Goal: Task Accomplishment & Management: Manage account settings

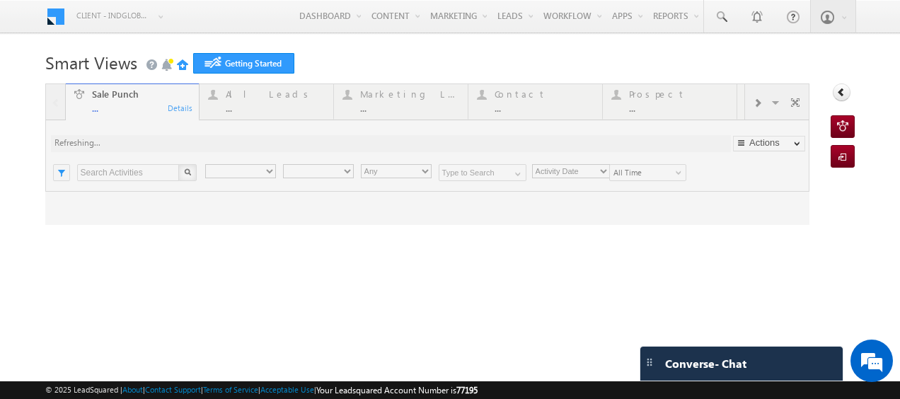
type input "Any Owner"
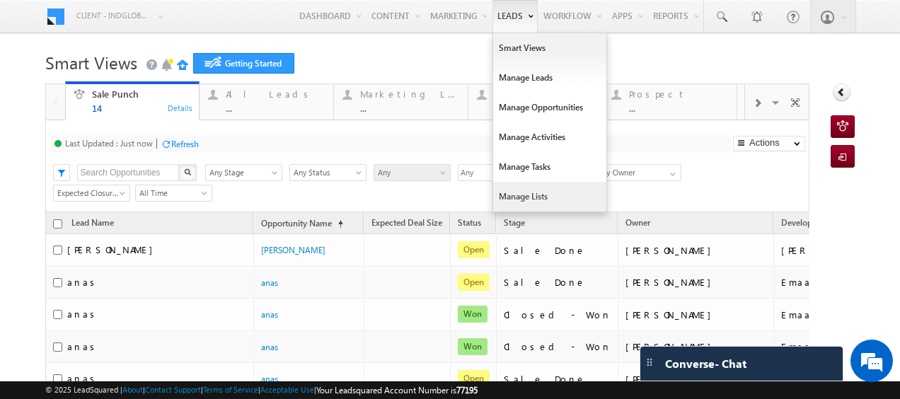
click at [517, 195] on link "Manage Lists" at bounding box center [549, 197] width 113 height 30
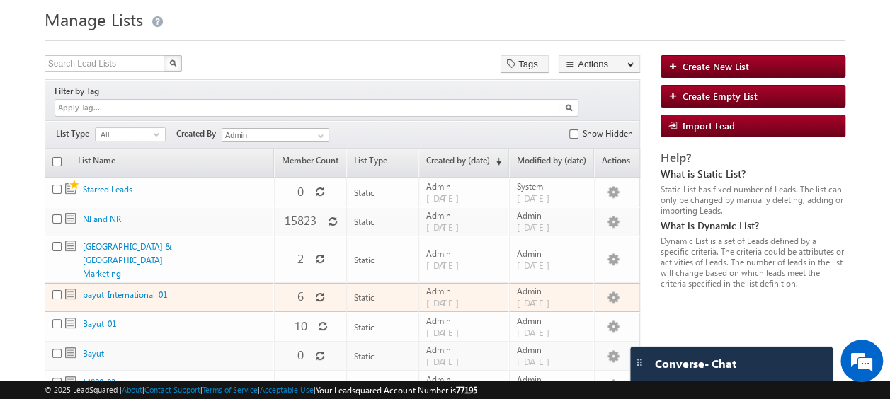
scroll to position [45, 0]
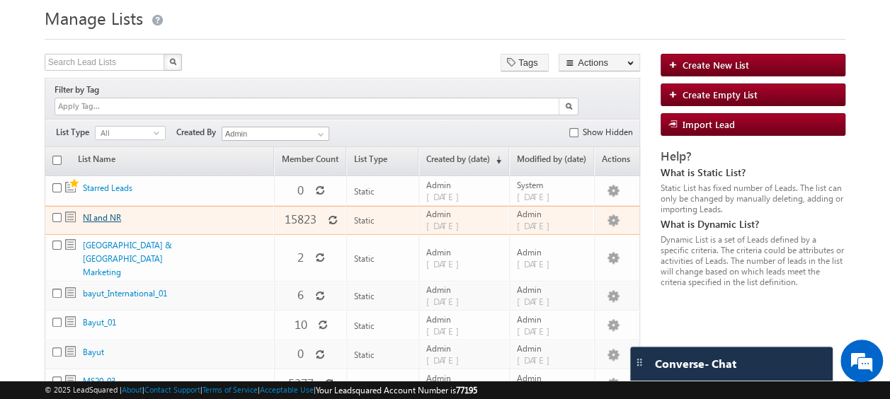
click at [107, 212] on link "NI and NR" at bounding box center [102, 217] width 38 height 11
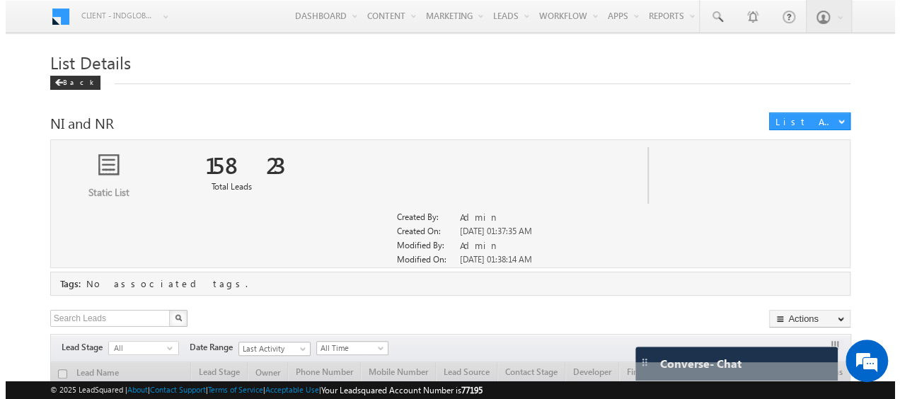
scroll to position [115, 0]
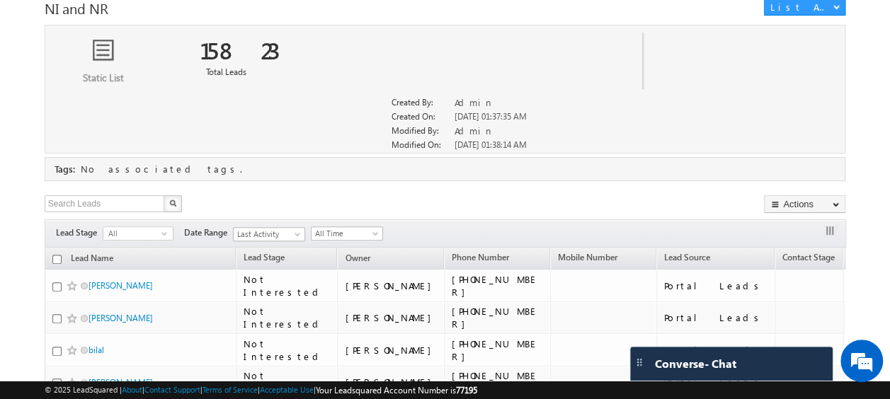
click at [55, 259] on input "checkbox" at bounding box center [56, 259] width 9 height 9
checkbox input "true"
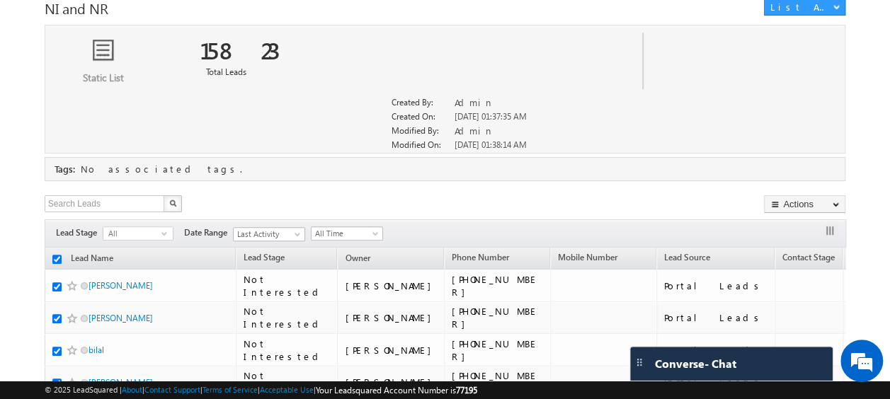
checkbox input "true"
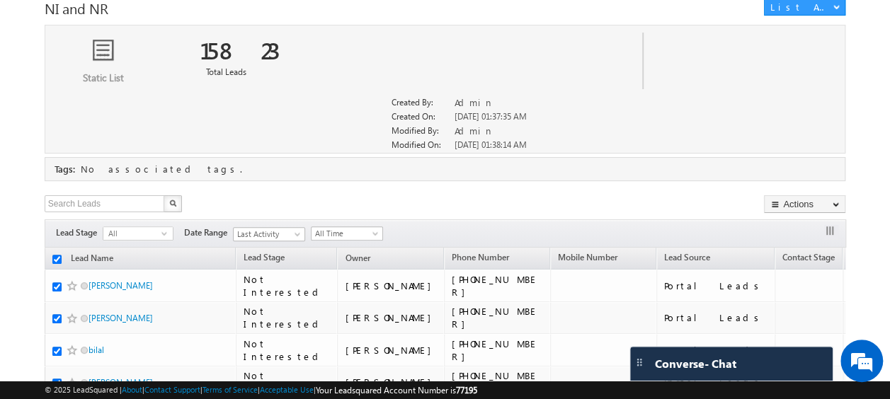
checkbox input "true"
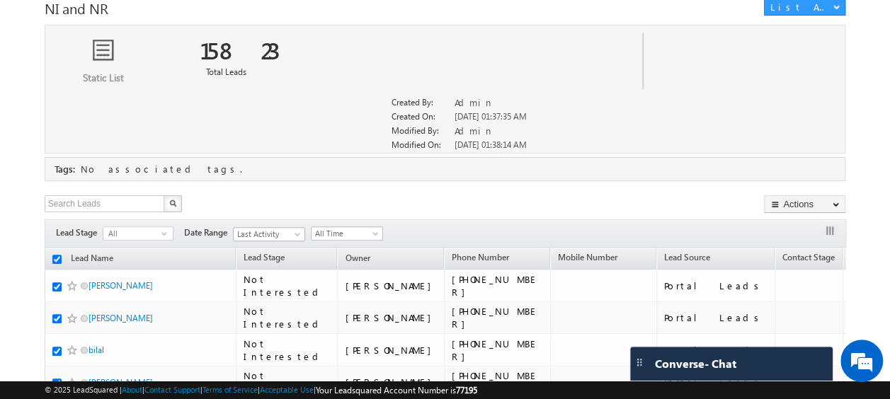
checkbox input "true"
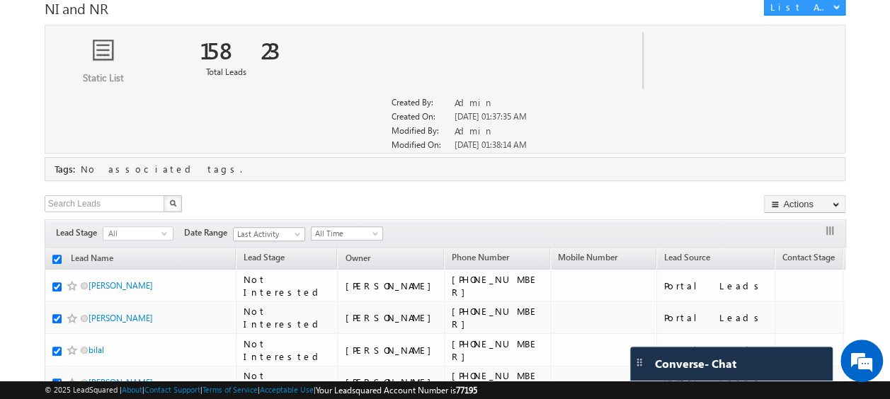
checkbox input "true"
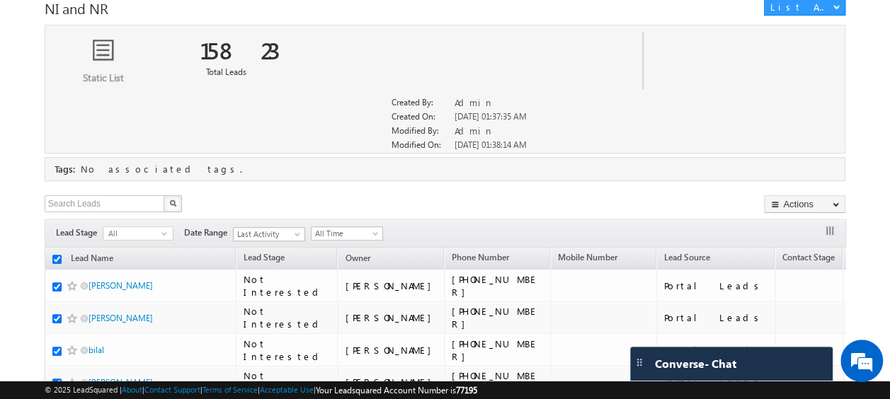
checkbox input "true"
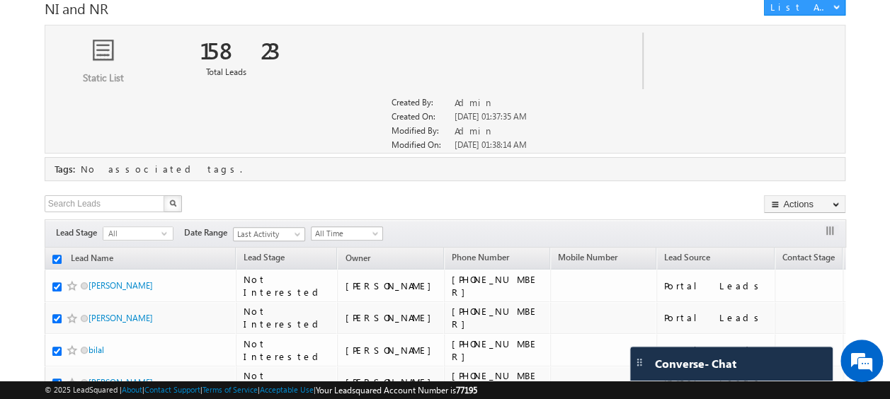
checkbox input "true"
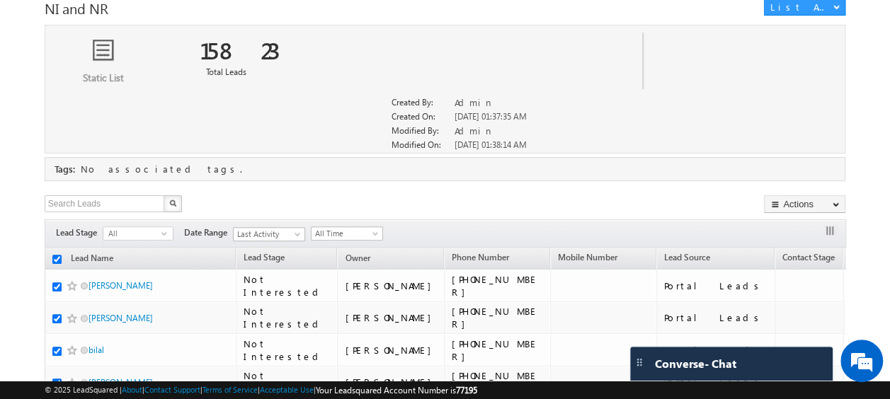
checkbox input "true"
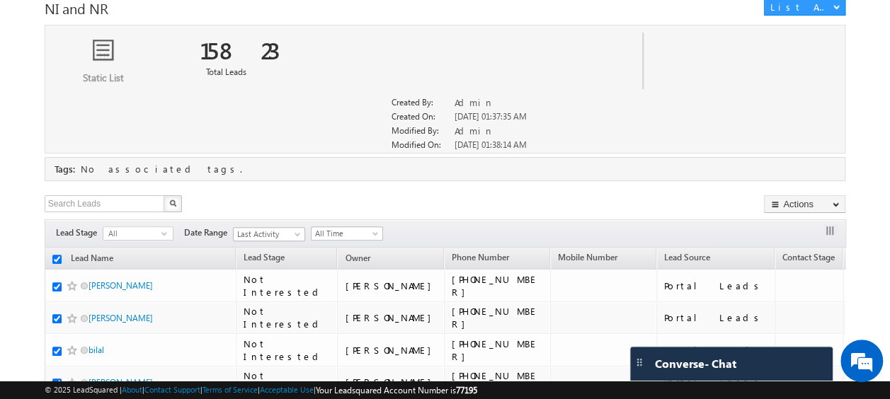
checkbox input "true"
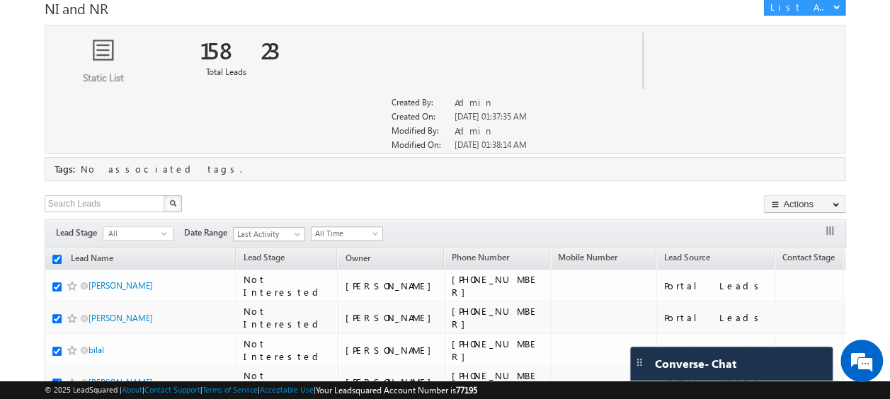
checkbox input "true"
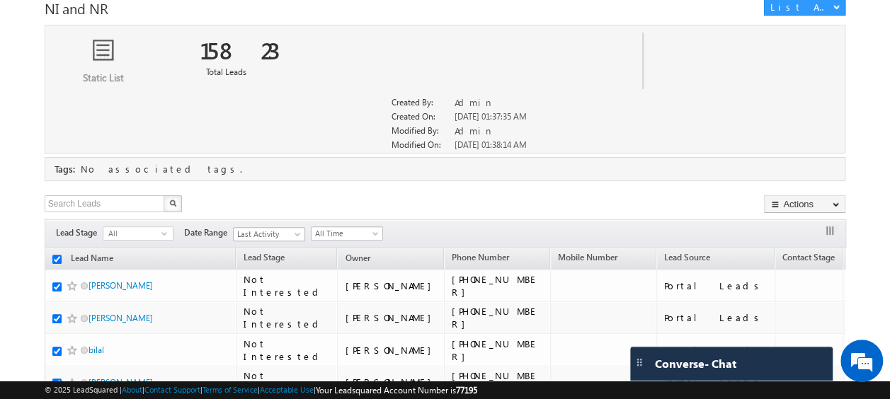
checkbox input "true"
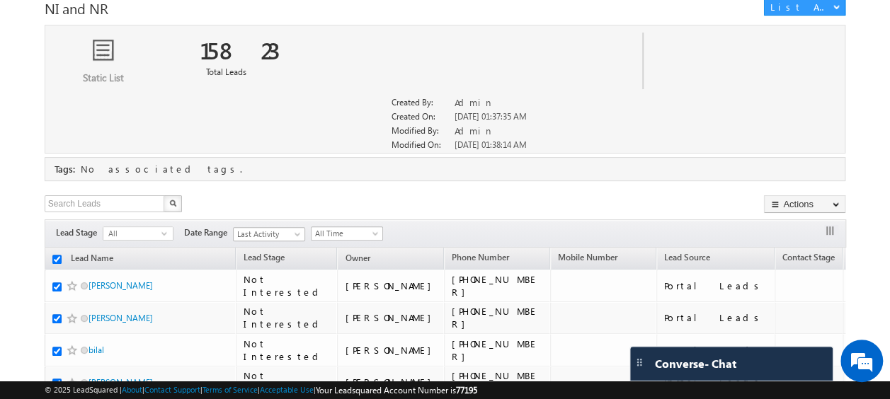
checkbox input "true"
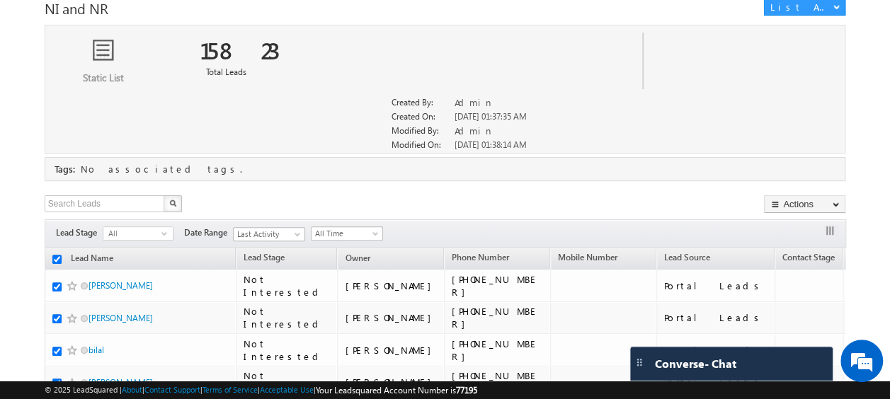
checkbox input "true"
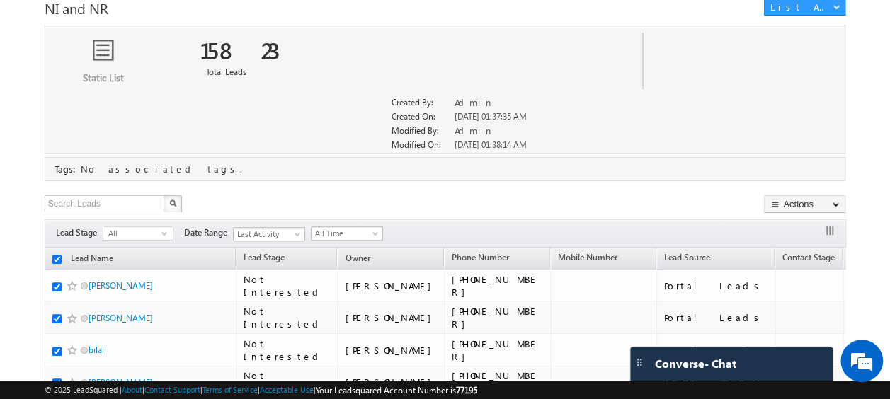
checkbox input "true"
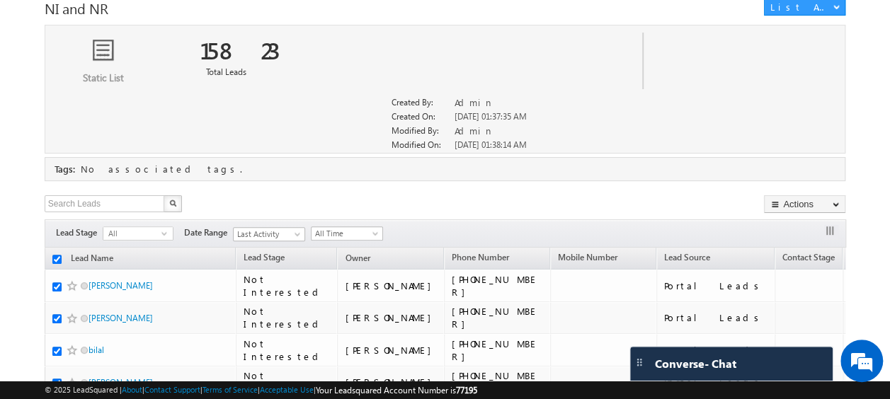
checkbox input "true"
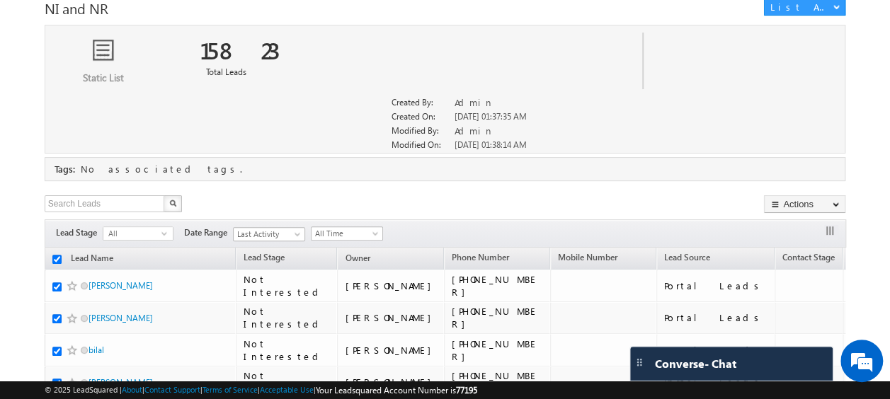
checkbox input "true"
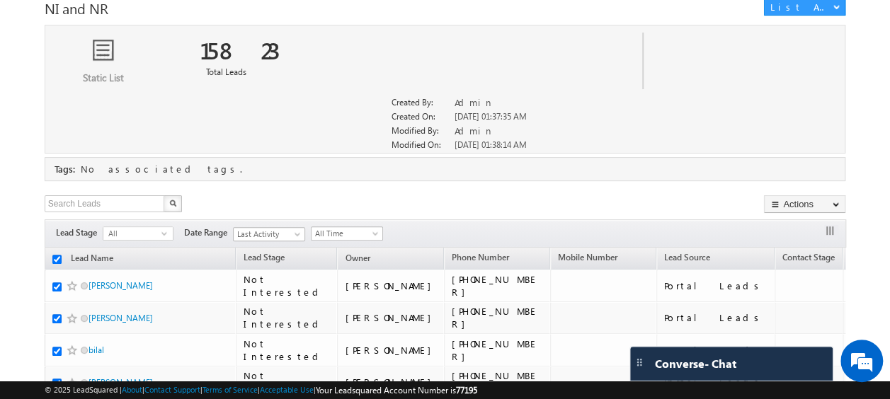
checkbox input "true"
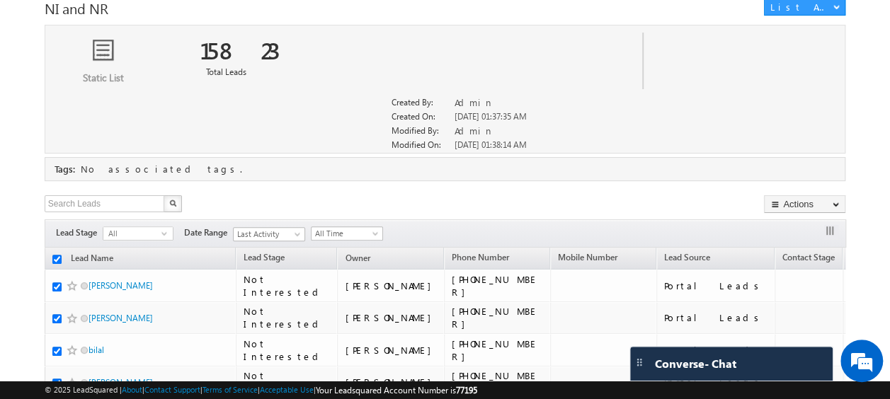
checkbox input "true"
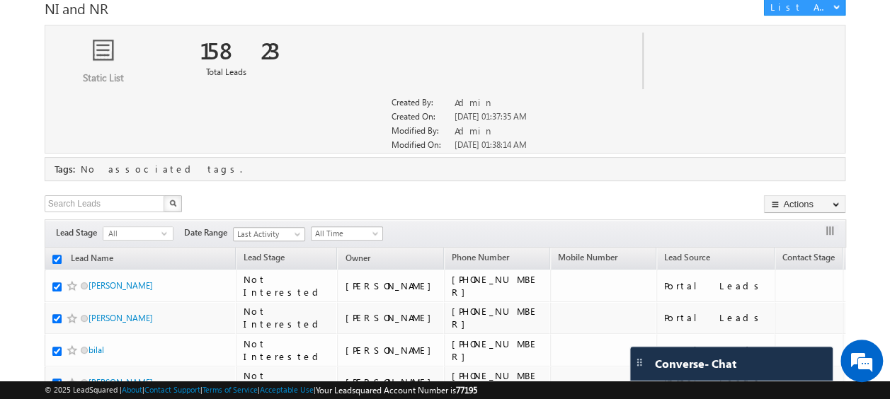
checkbox input "true"
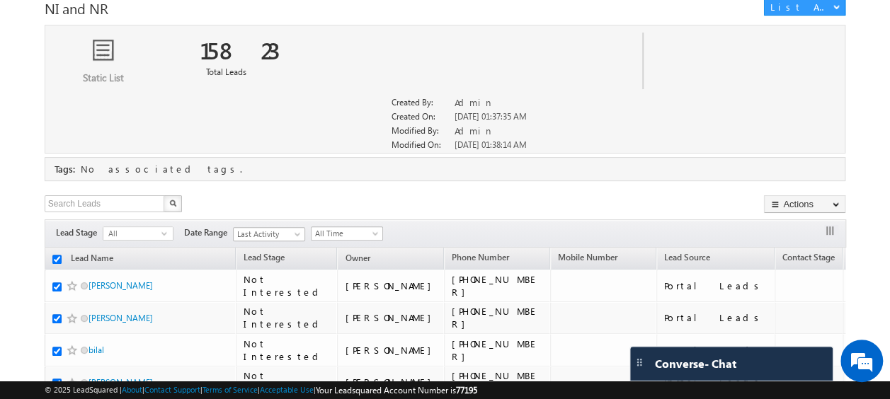
checkbox input "true"
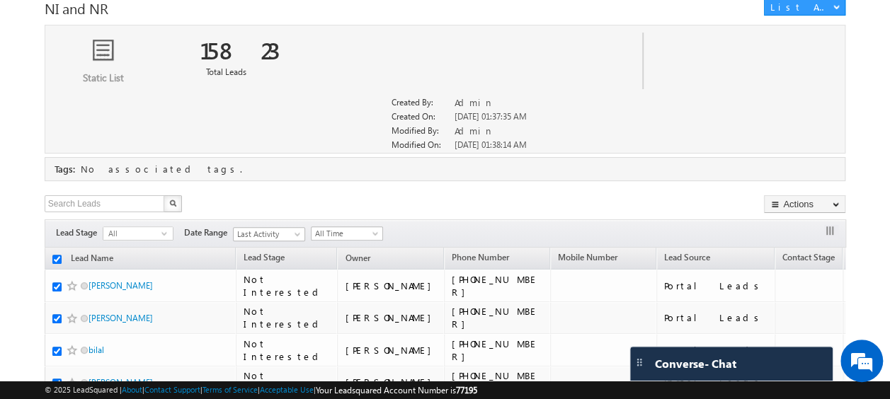
checkbox input "true"
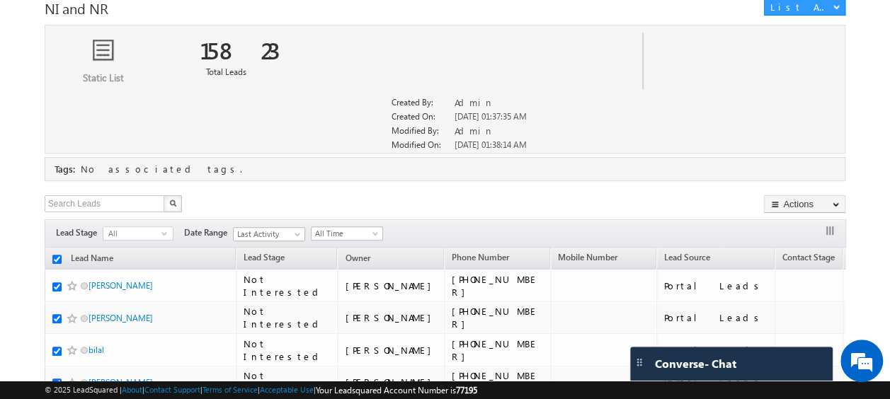
checkbox input "true"
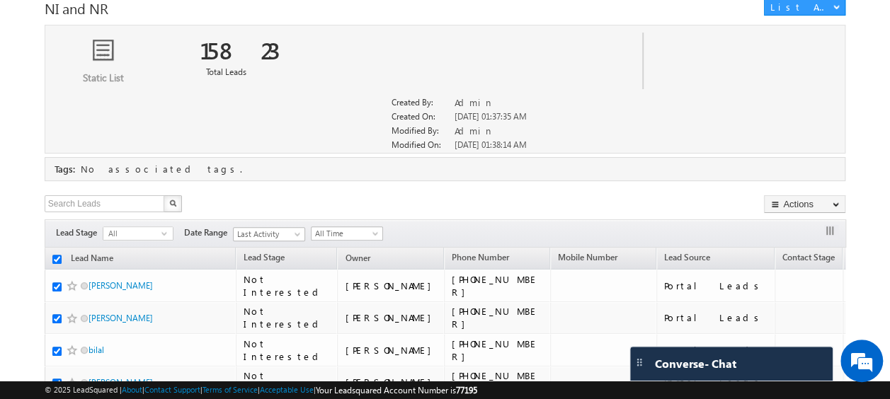
checkbox input "true"
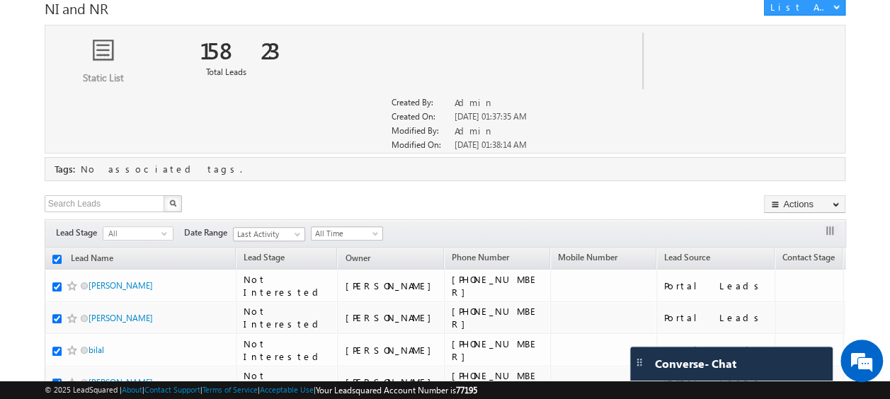
checkbox input "true"
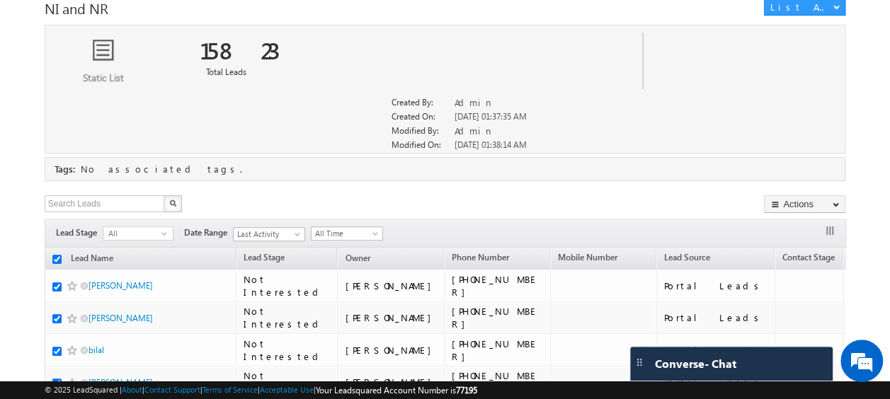
checkbox input "true"
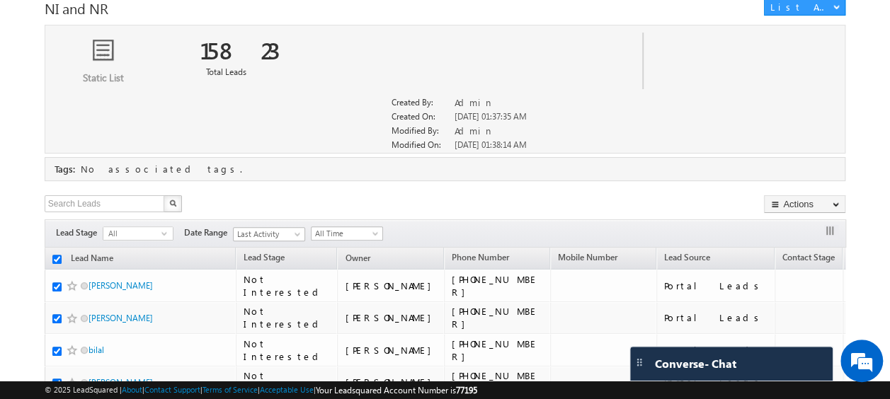
checkbox input "true"
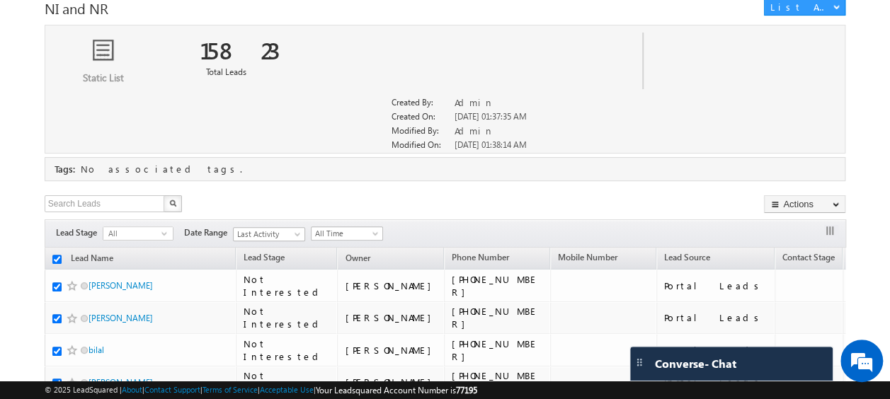
checkbox input "true"
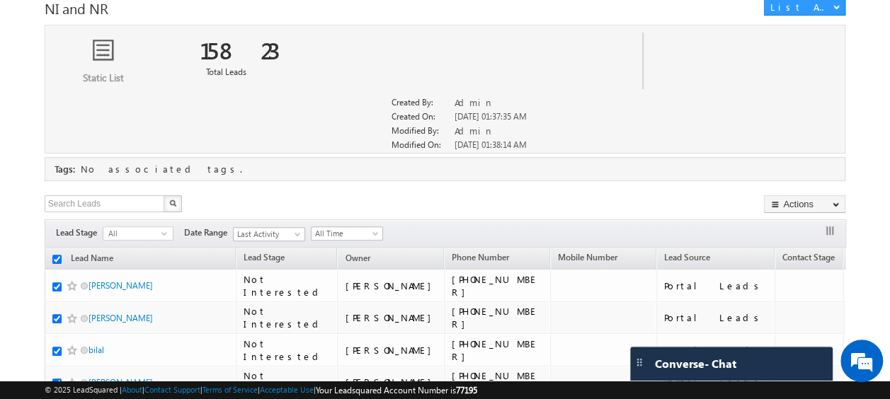
checkbox input "true"
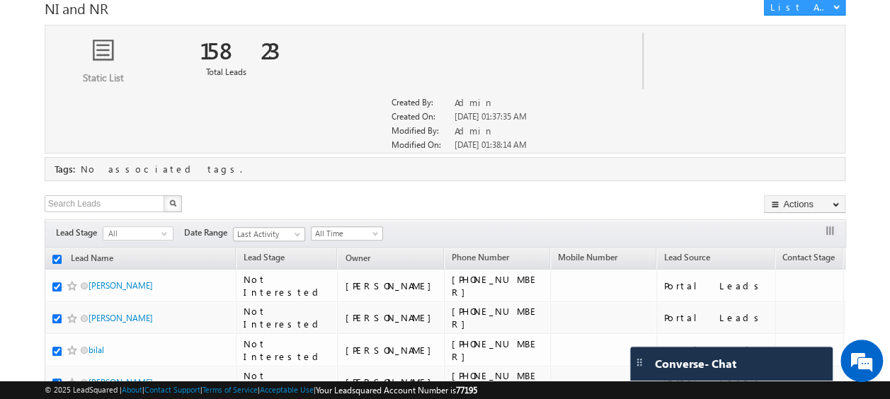
checkbox input "true"
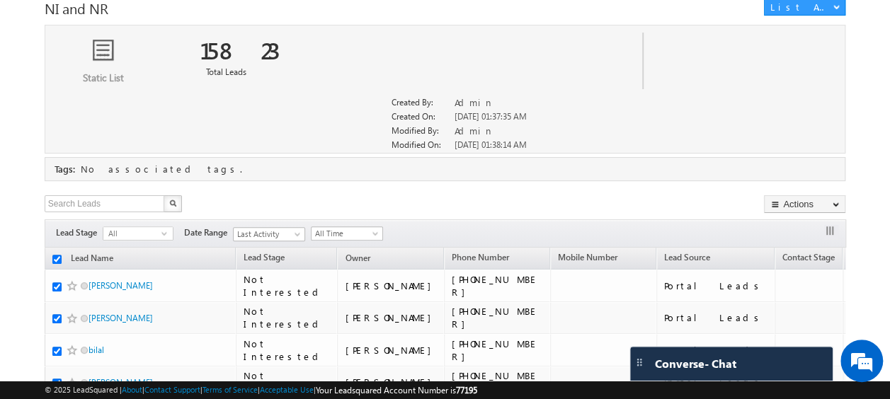
checkbox input "true"
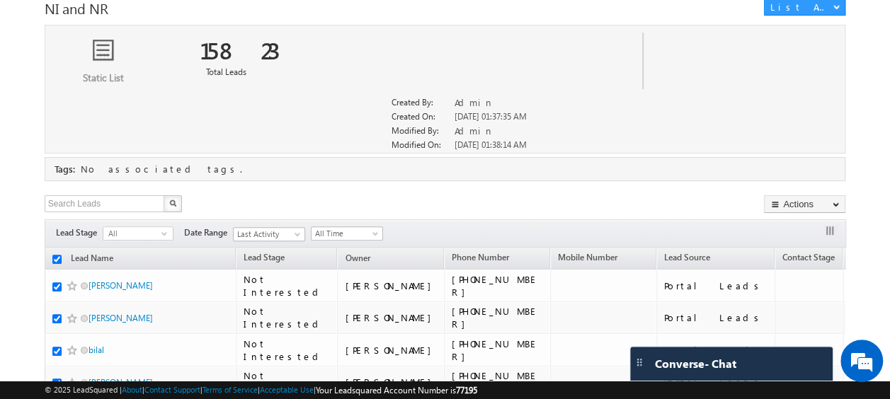
checkbox input "true"
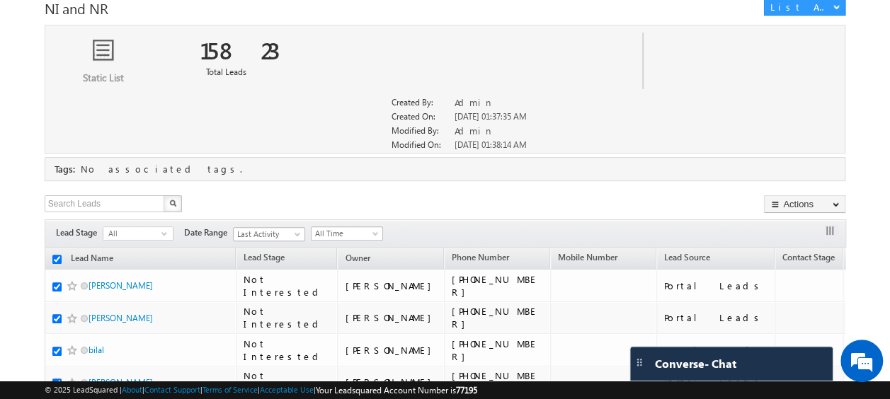
checkbox input "true"
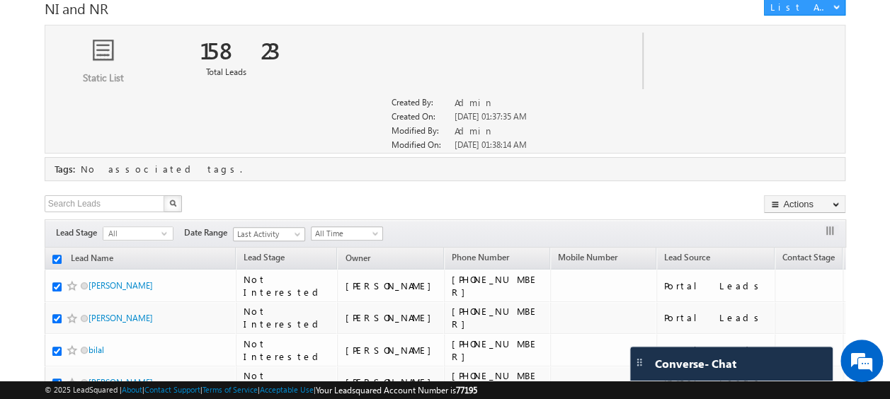
checkbox input "true"
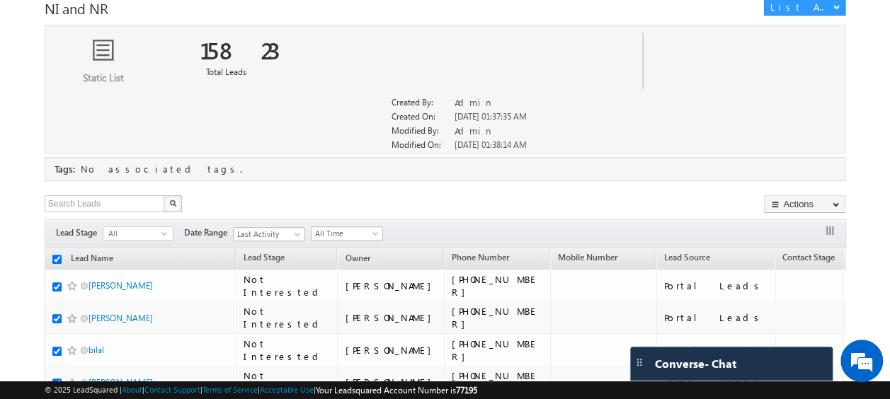
checkbox input "true"
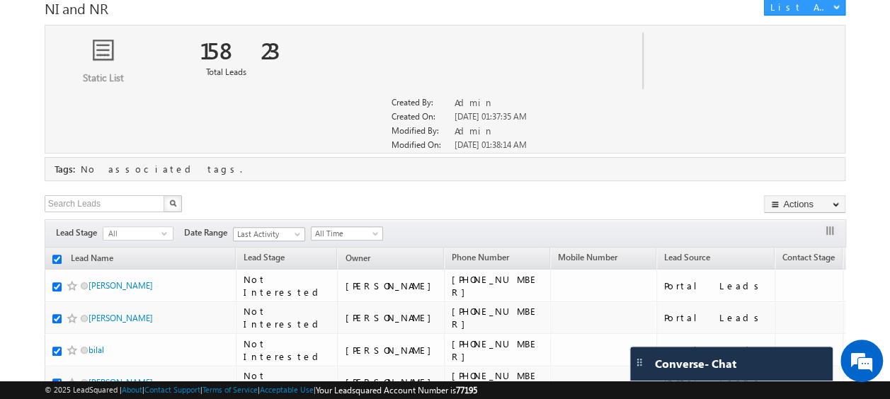
checkbox input "true"
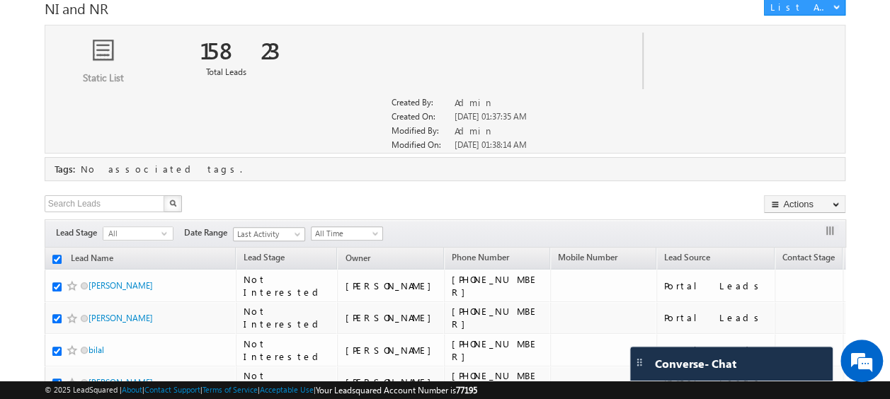
checkbox input "true"
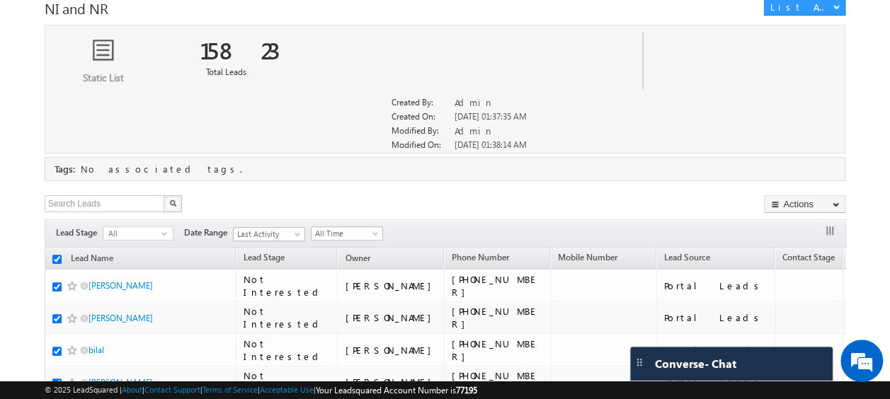
checkbox input "true"
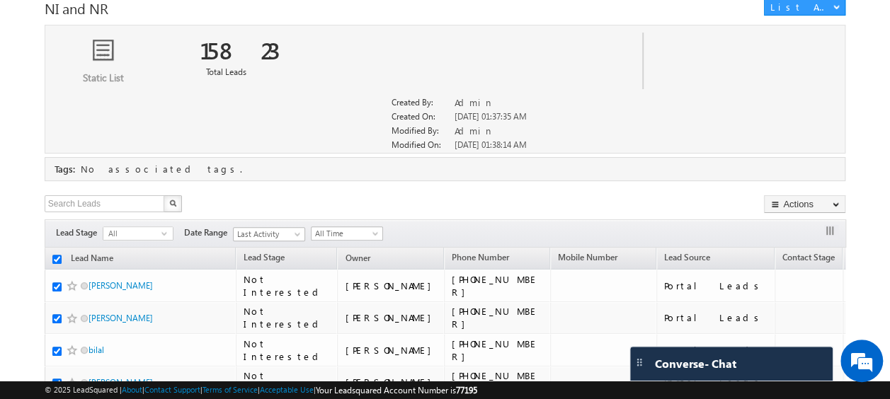
checkbox input "true"
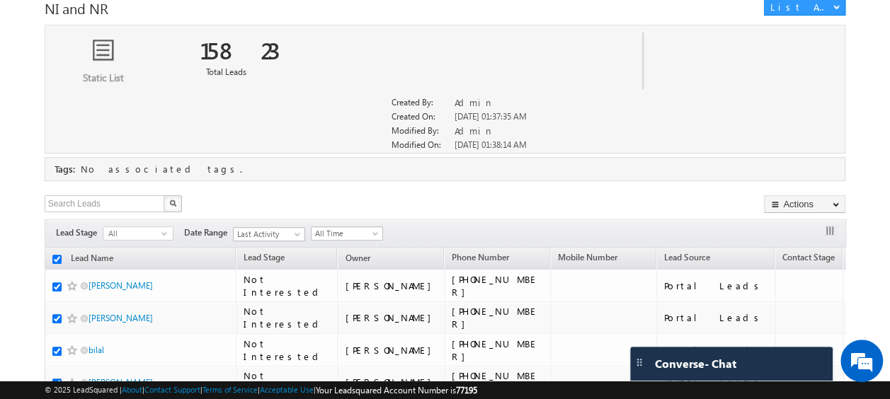
checkbox input "true"
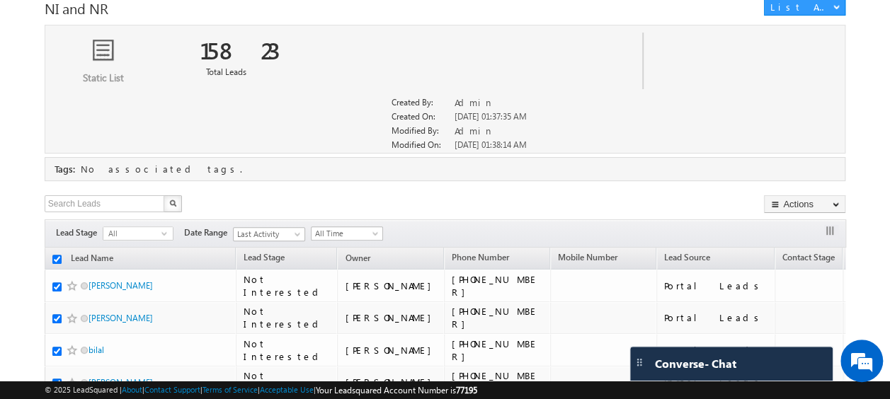
checkbox input "true"
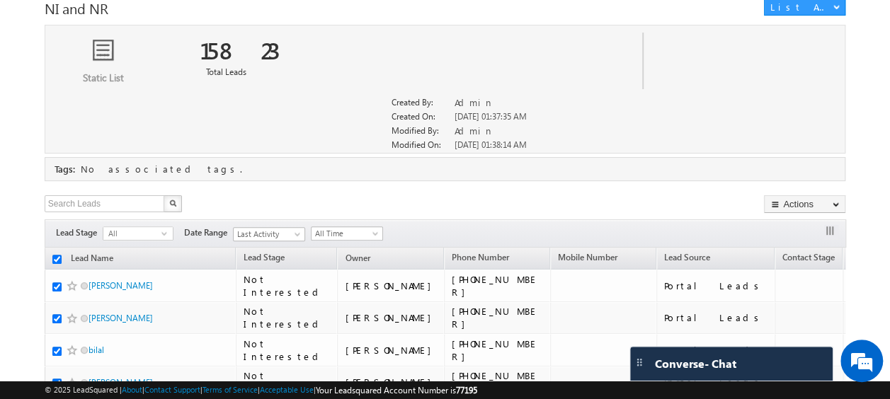
checkbox input "true"
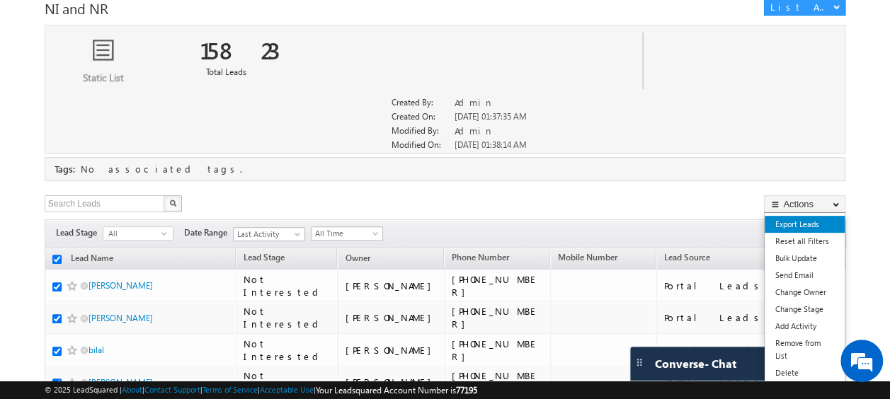
click at [795, 218] on link "Export Leads" at bounding box center [804, 224] width 80 height 17
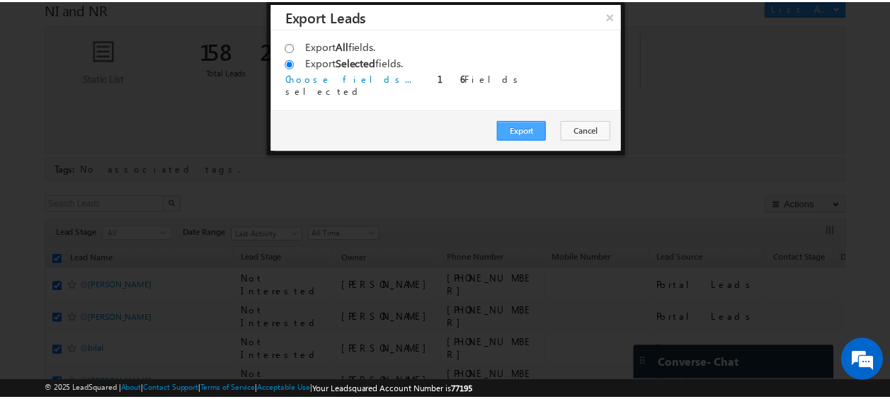
scroll to position [0, 0]
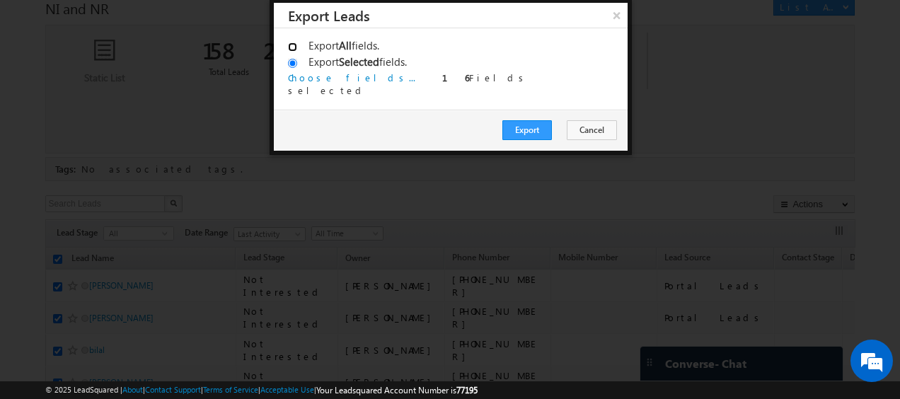
click at [293, 42] on input "Export All fields." at bounding box center [292, 46] width 9 height 9
click at [532, 130] on button "Export" at bounding box center [527, 130] width 50 height 20
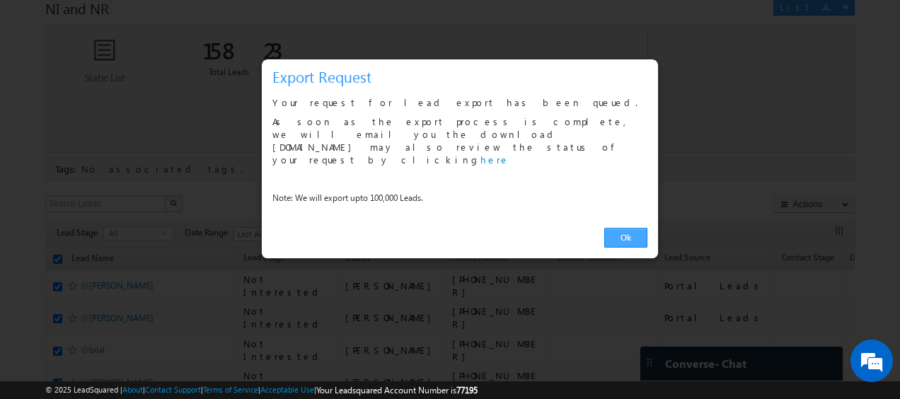
click at [632, 228] on link "Ok" at bounding box center [625, 238] width 43 height 20
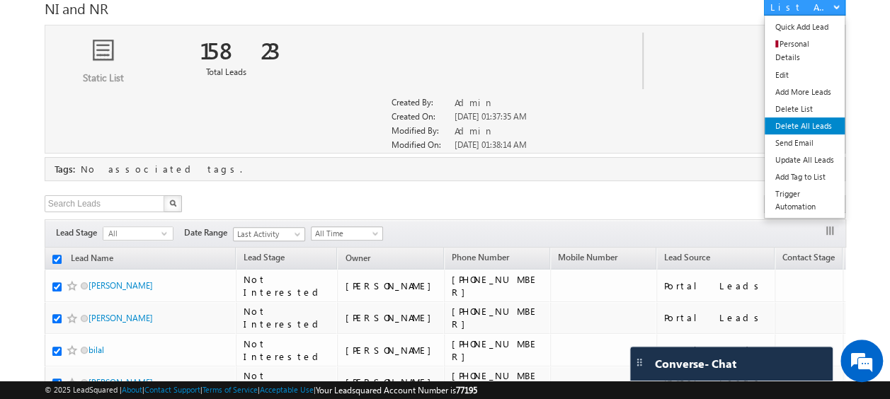
click at [802, 117] on link "Delete All Leads" at bounding box center [804, 125] width 80 height 17
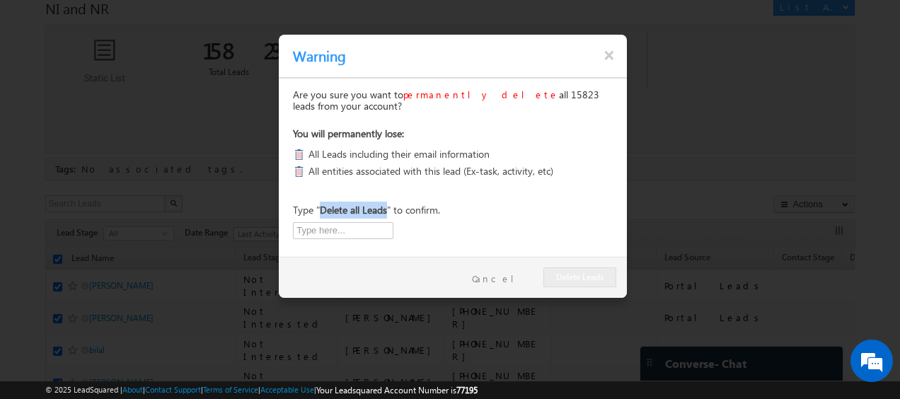
drag, startPoint x: 320, startPoint y: 209, endPoint x: 387, endPoint y: 211, distance: 67.2
click at [387, 211] on b "Delete all Leads" at bounding box center [353, 209] width 67 height 13
copy b "Delete all Leads"
click at [357, 234] on input "text" at bounding box center [343, 230] width 100 height 17
paste input "Delete all Leads"
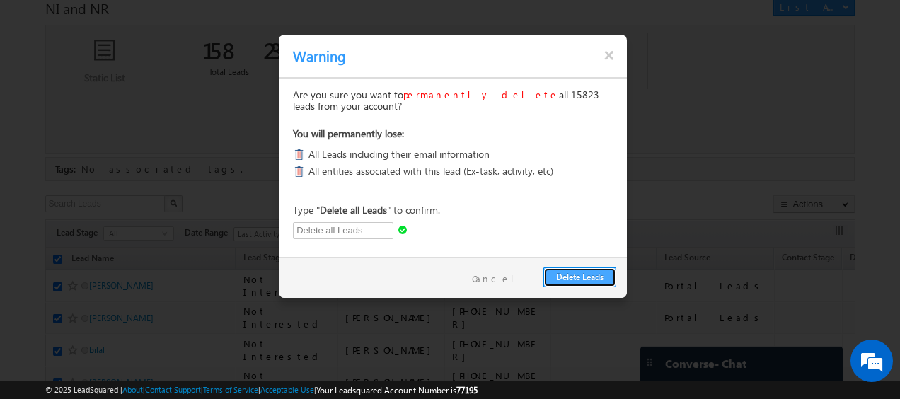
click at [575, 276] on button "Delete Leads" at bounding box center [580, 278] width 73 height 20
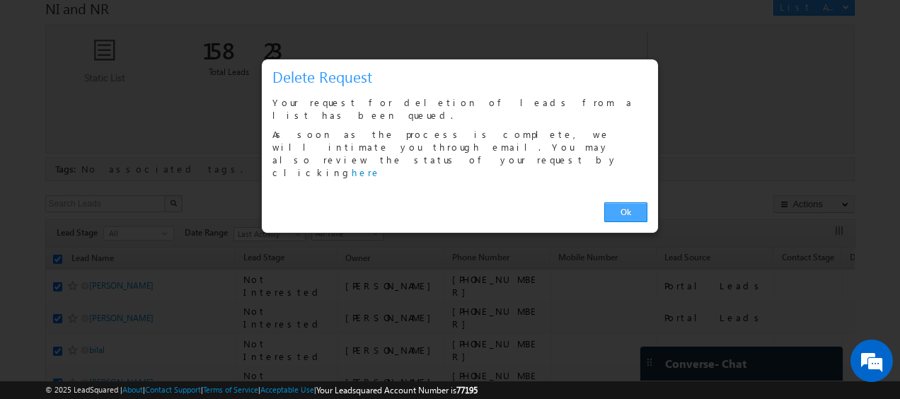
click at [626, 202] on link "Ok" at bounding box center [625, 212] width 43 height 20
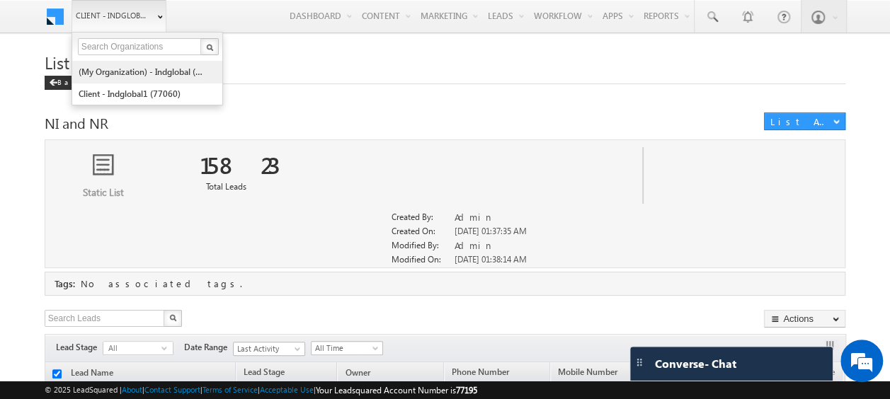
click at [120, 73] on link "(My Organization) - indglobal (48060)" at bounding box center [143, 72] width 130 height 22
